Goal: Download file/media

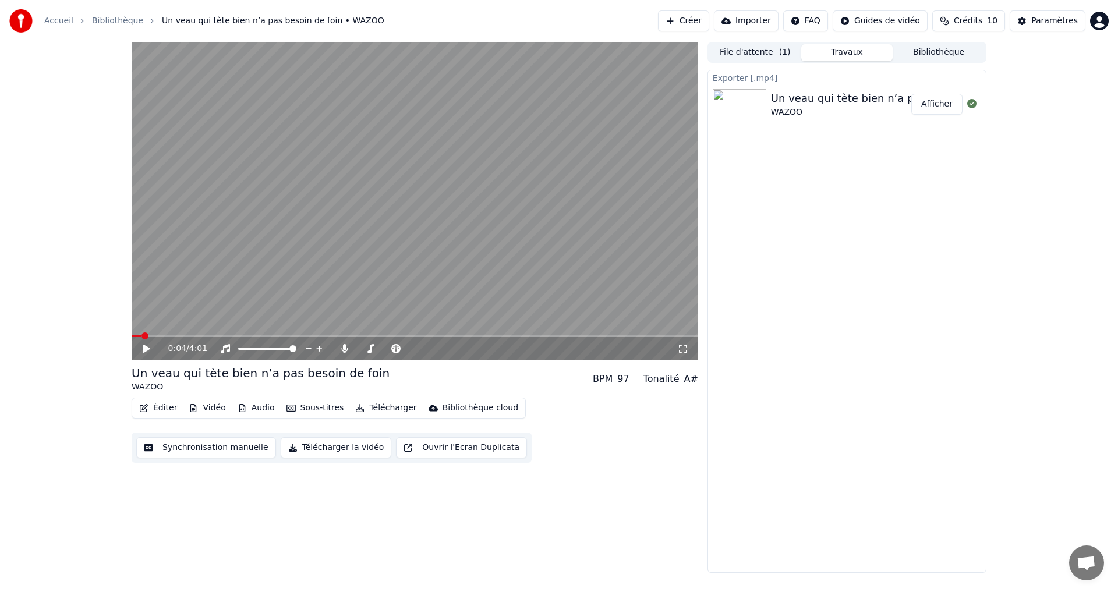
click at [935, 107] on button "Afficher" at bounding box center [937, 104] width 51 height 21
click at [872, 316] on div "Exporter [.mp4] Un veau qui tète bien n’a pas besoin de foin WAZOO Afficher" at bounding box center [847, 321] width 279 height 503
click at [1069, 155] on div "0:04 / 4:01 Un veau qui tète bien n’a pas besoin de foin WAZOO BPM 97 Tonalité …" at bounding box center [559, 307] width 1118 height 531
click at [762, 54] on button "File d'attente ( 1 )" at bounding box center [755, 52] width 92 height 17
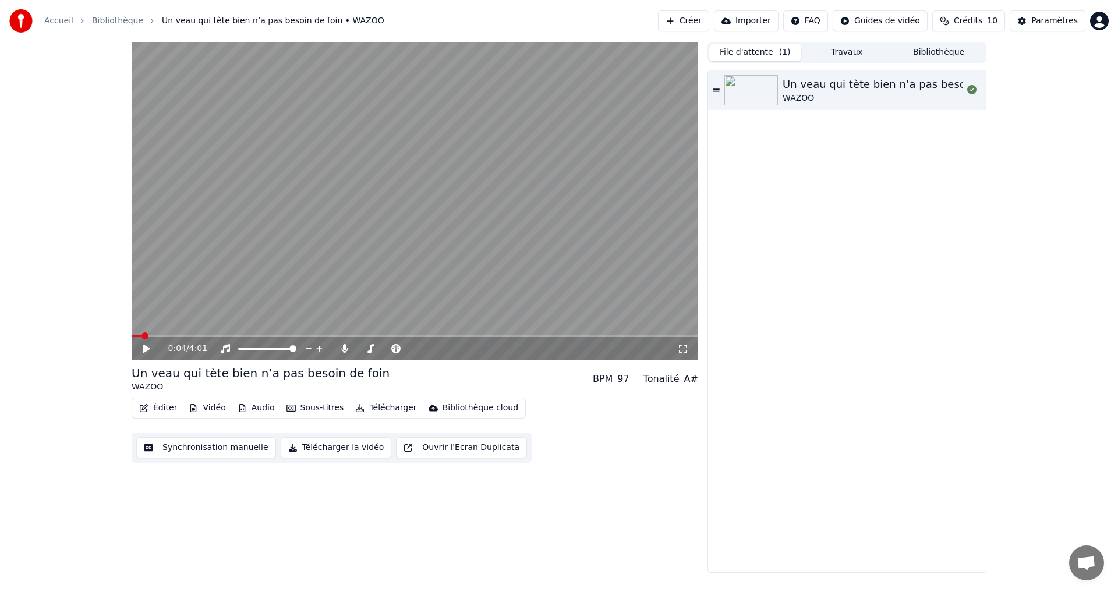
drag, startPoint x: 786, startPoint y: 285, endPoint x: 785, endPoint y: 250, distance: 35.0
click at [787, 286] on div "Un veau qui tète bien n’a pas besoin de foin WAZOO" at bounding box center [847, 321] width 278 height 502
click at [842, 55] on button "Travaux" at bounding box center [848, 52] width 92 height 17
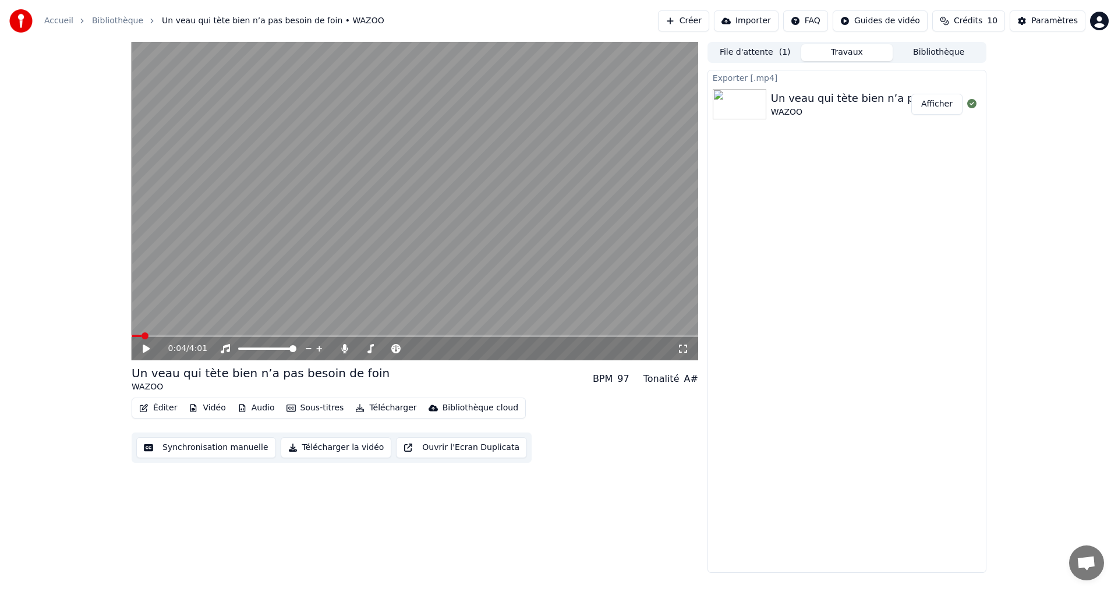
click at [906, 266] on div "Exporter [.mp4] Un veau qui tète bien n’a pas besoin de foin WAZOO Afficher" at bounding box center [847, 321] width 279 height 503
click at [948, 47] on button "Bibliothèque" at bounding box center [939, 52] width 92 height 17
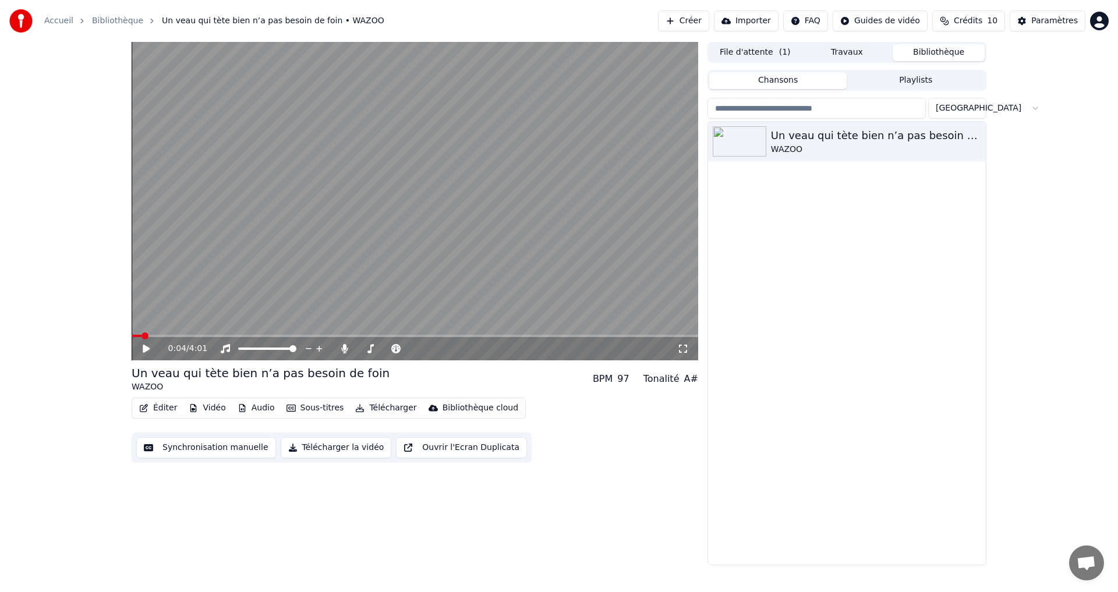
click at [849, 48] on button "Travaux" at bounding box center [848, 52] width 92 height 17
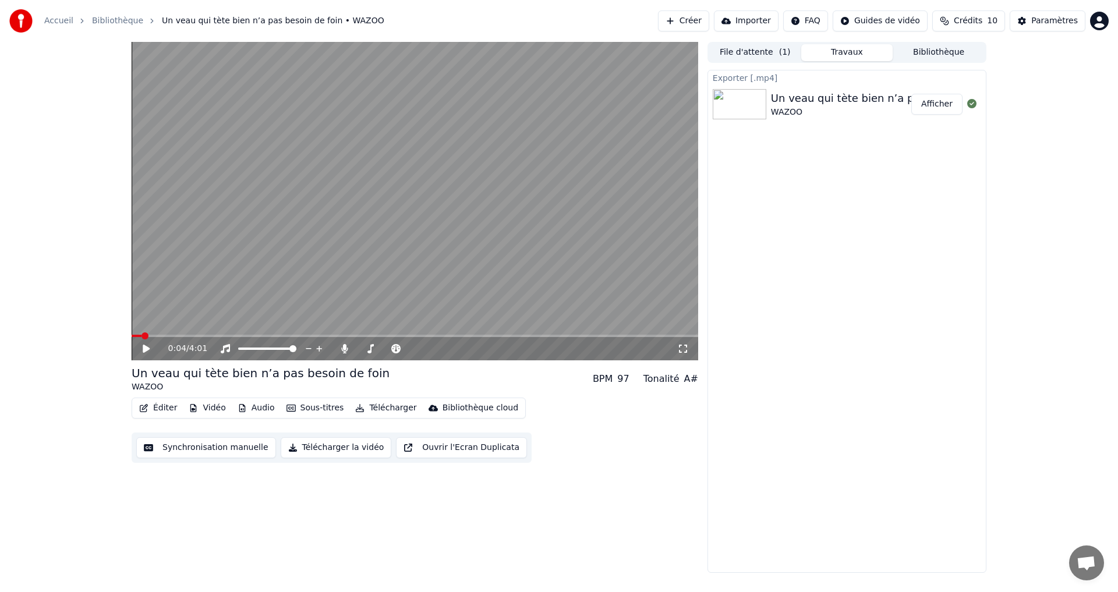
click at [846, 217] on div "Exporter [.mp4] Un veau qui tète bien n’a pas besoin de foin WAZOO Afficher" at bounding box center [847, 321] width 279 height 503
click at [937, 104] on button "Afficher" at bounding box center [937, 104] width 51 height 21
